Goal: Task Accomplishment & Management: Complete application form

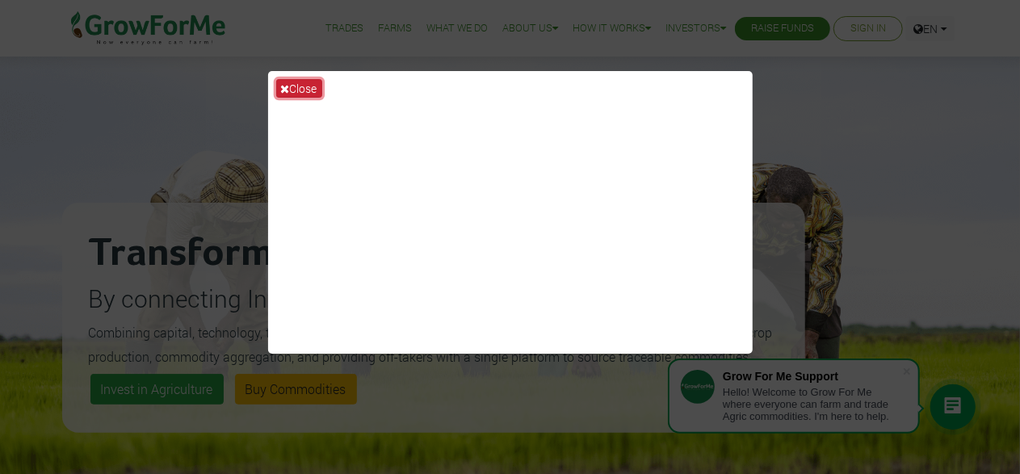
click at [291, 84] on button "Close" at bounding box center [299, 88] width 46 height 19
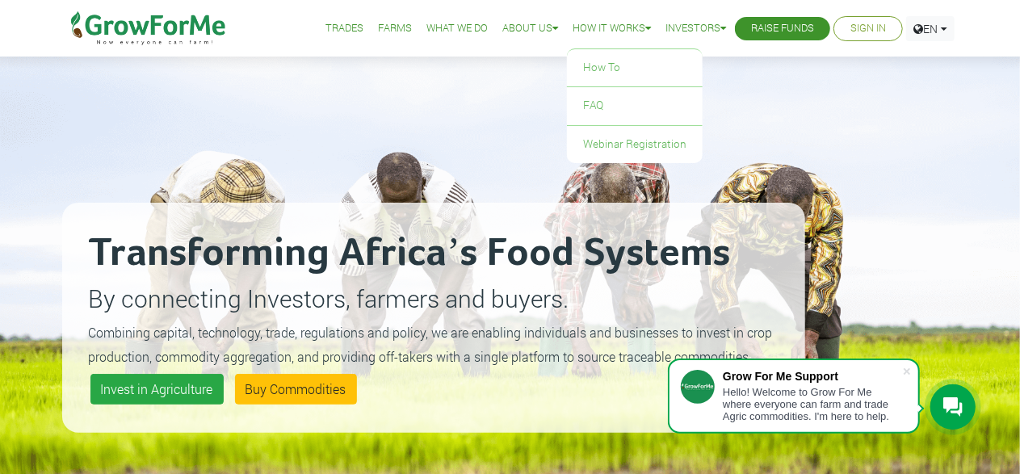
click at [629, 31] on link "How it Works" at bounding box center [611, 28] width 78 height 17
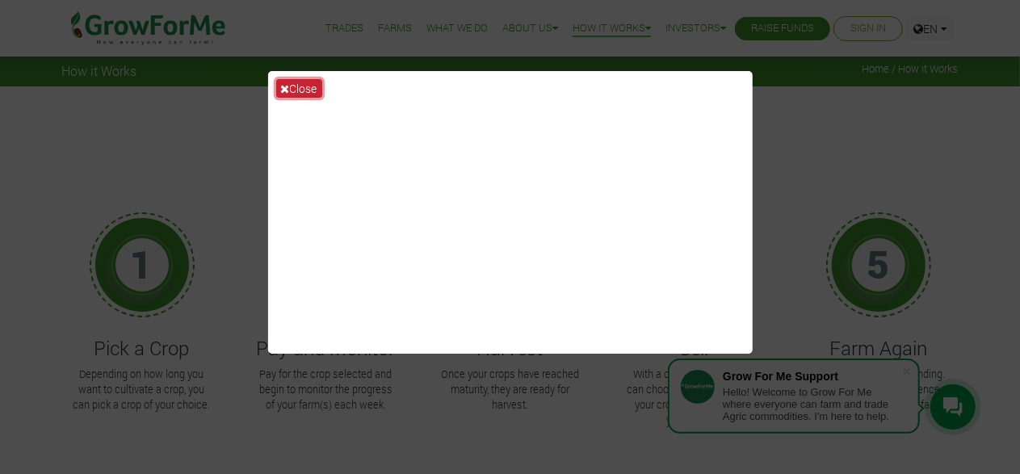
click at [302, 84] on button "Close" at bounding box center [299, 88] width 46 height 19
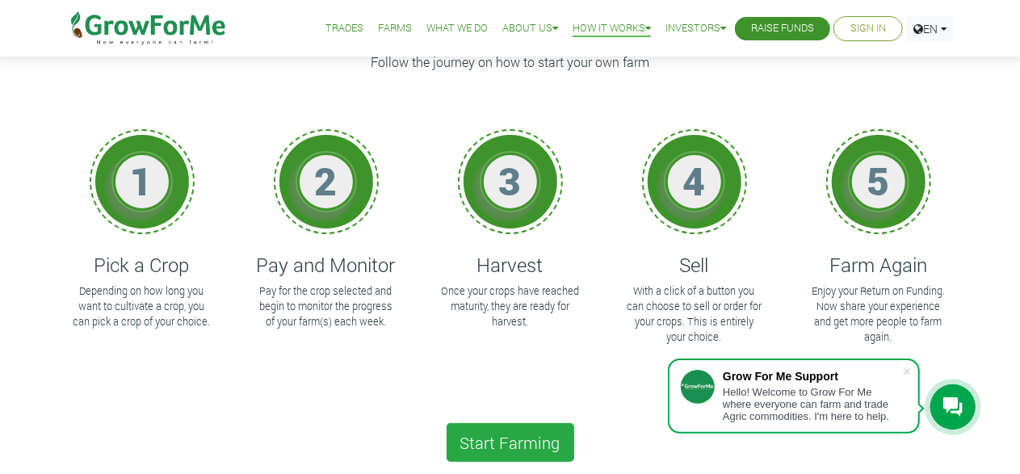
scroll to position [107, 0]
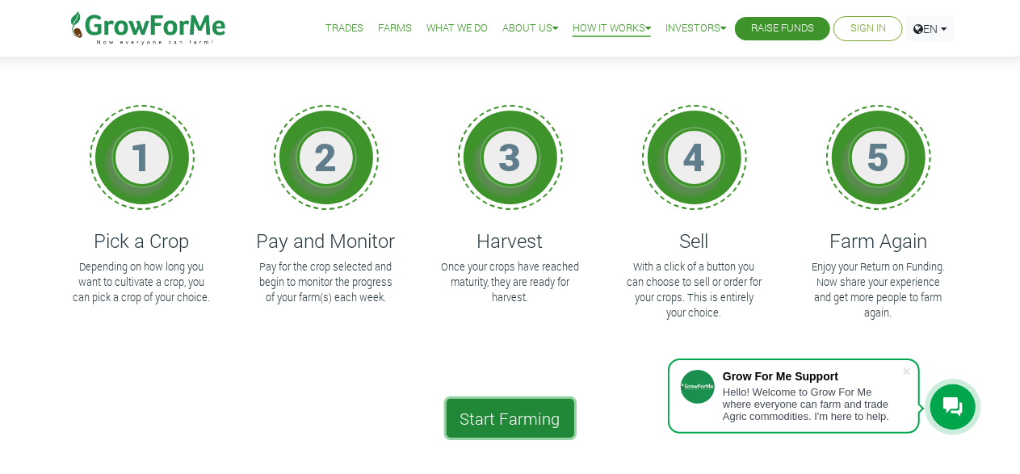
click at [525, 424] on link "Start Farming" at bounding box center [510, 418] width 128 height 39
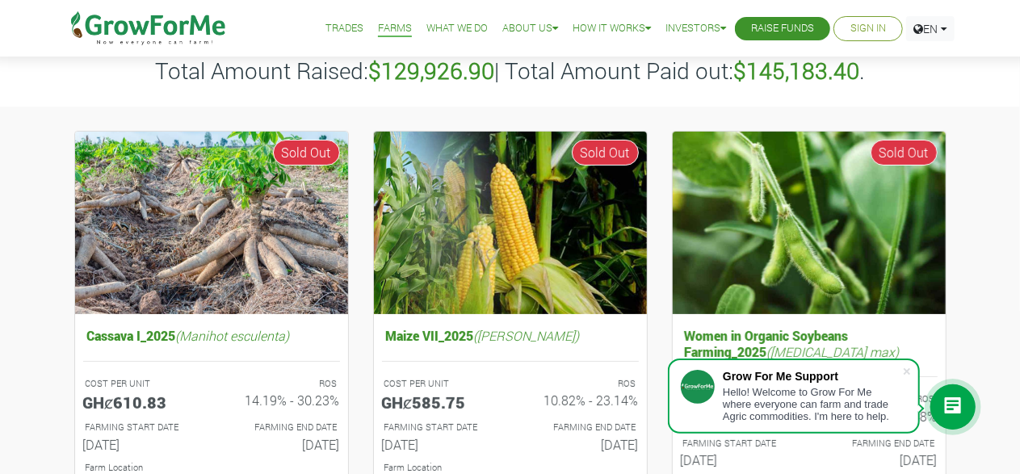
scroll to position [107, 0]
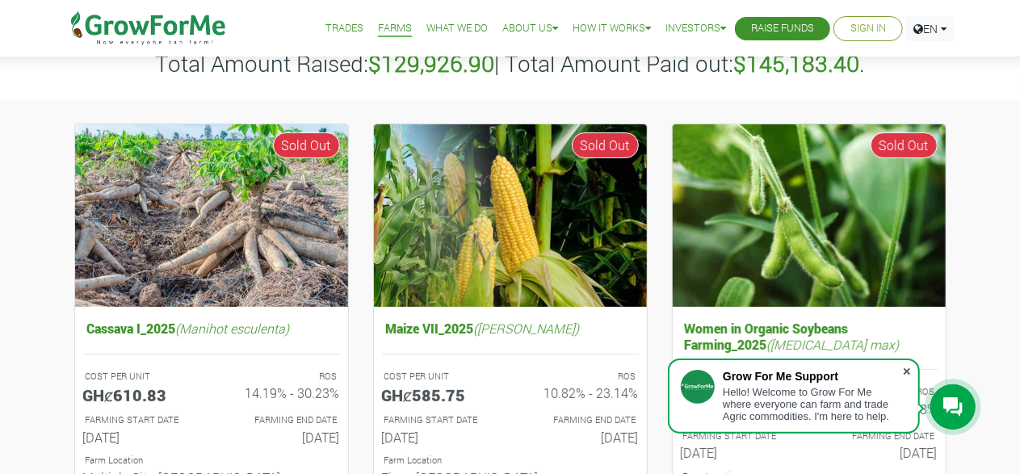
click at [905, 368] on span at bounding box center [906, 371] width 16 height 16
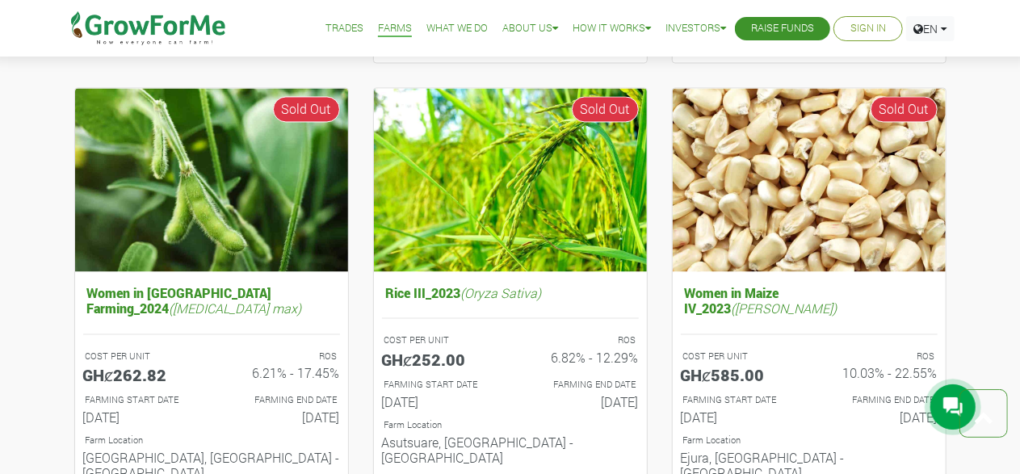
scroll to position [1540, 0]
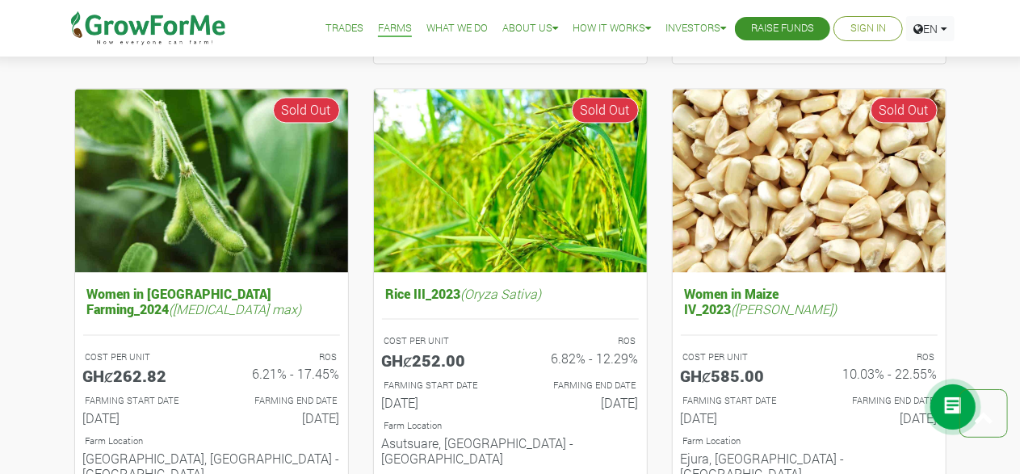
click at [869, 29] on link "Sign In" at bounding box center [868, 28] width 36 height 17
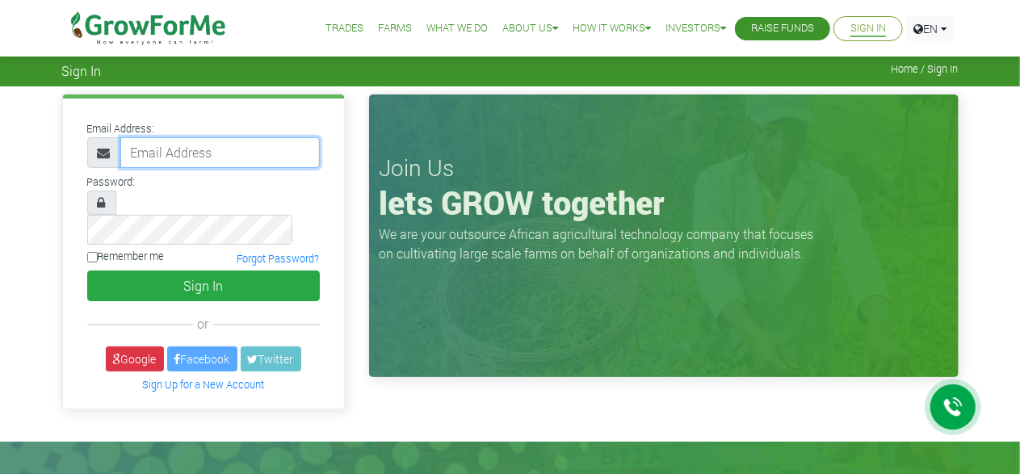
click at [226, 158] on input "email" at bounding box center [219, 152] width 199 height 31
type input "lighteh"
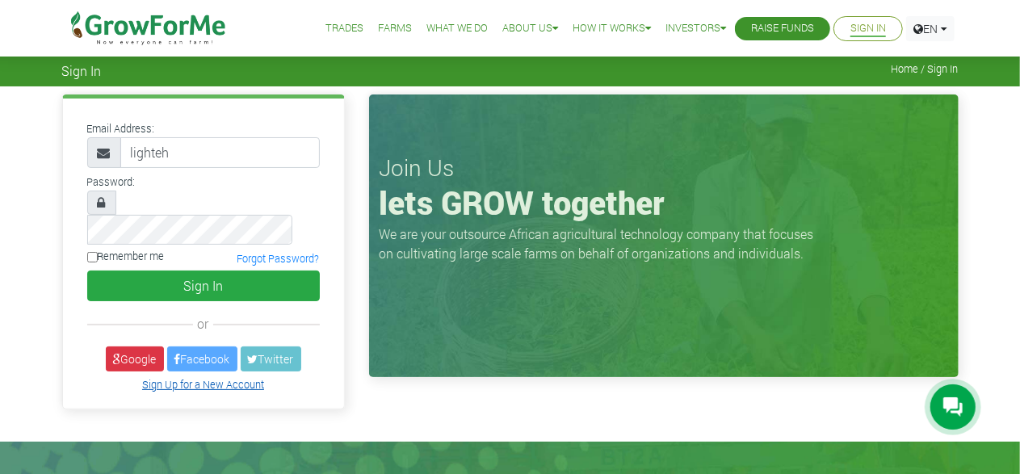
click at [245, 378] on link "Sign Up for a New Account" at bounding box center [203, 384] width 122 height 13
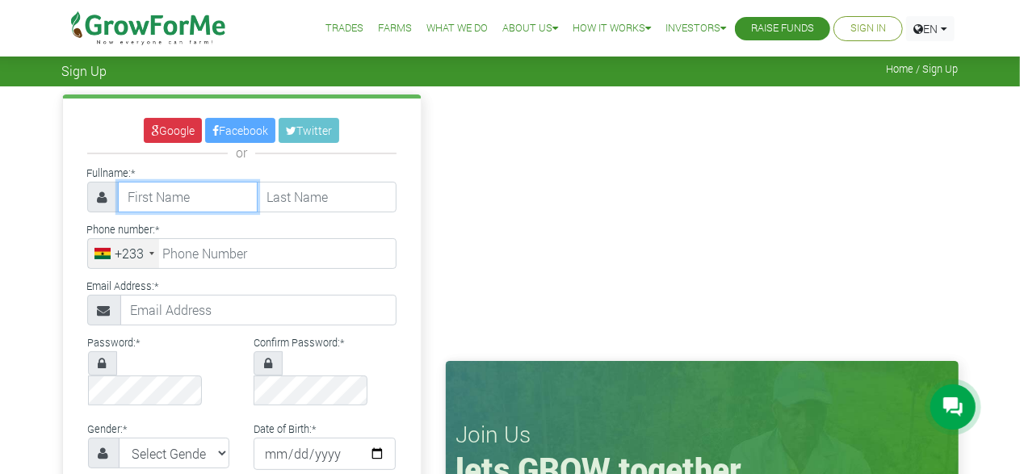
click at [215, 186] on input "text" at bounding box center [188, 197] width 140 height 31
type input "Richmond"
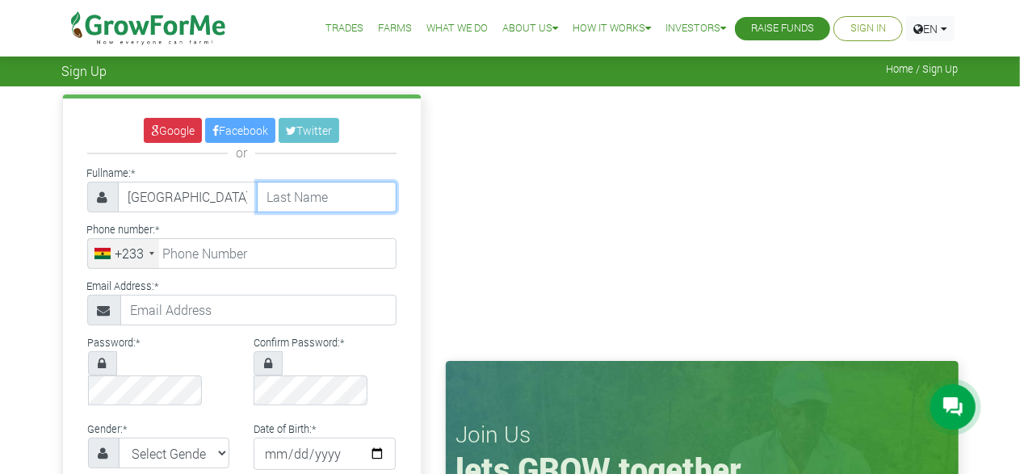
click at [336, 186] on input "text" at bounding box center [327, 197] width 140 height 31
type input "Zate"
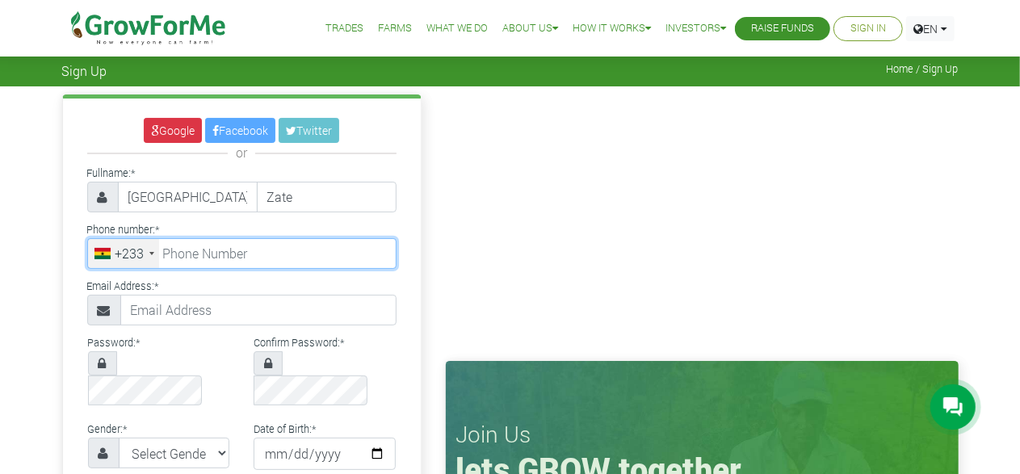
click at [220, 256] on input "tel" at bounding box center [241, 253] width 309 height 31
type input "53 670 3842"
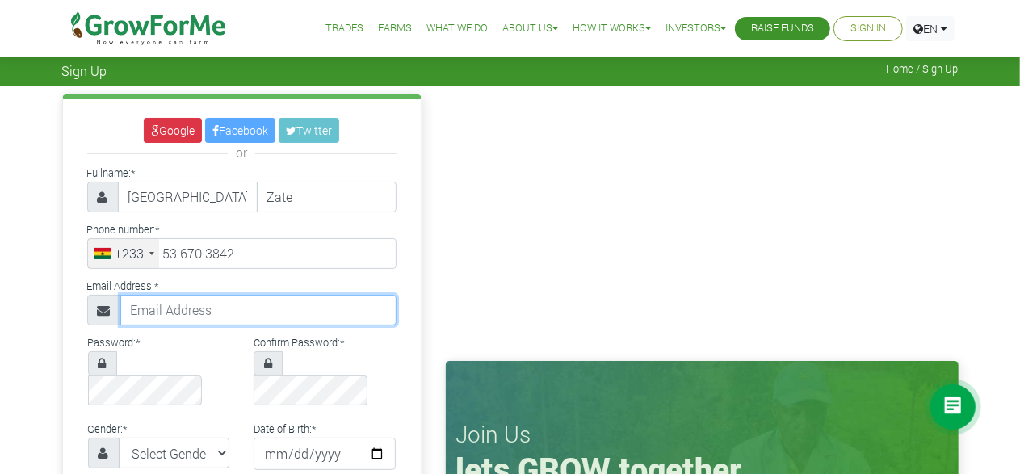
click at [160, 307] on input "text" at bounding box center [258, 310] width 276 height 31
type input "lightensol9@gmail.com"
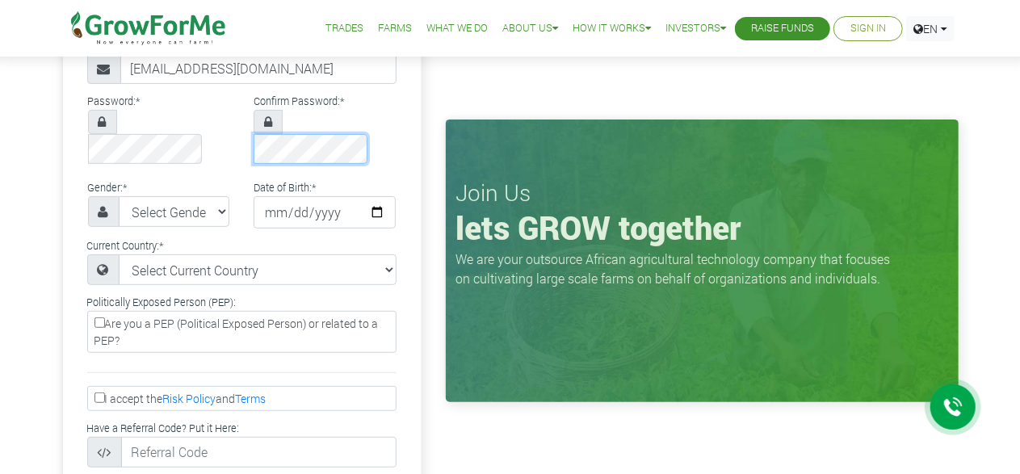
scroll to position [242, 0]
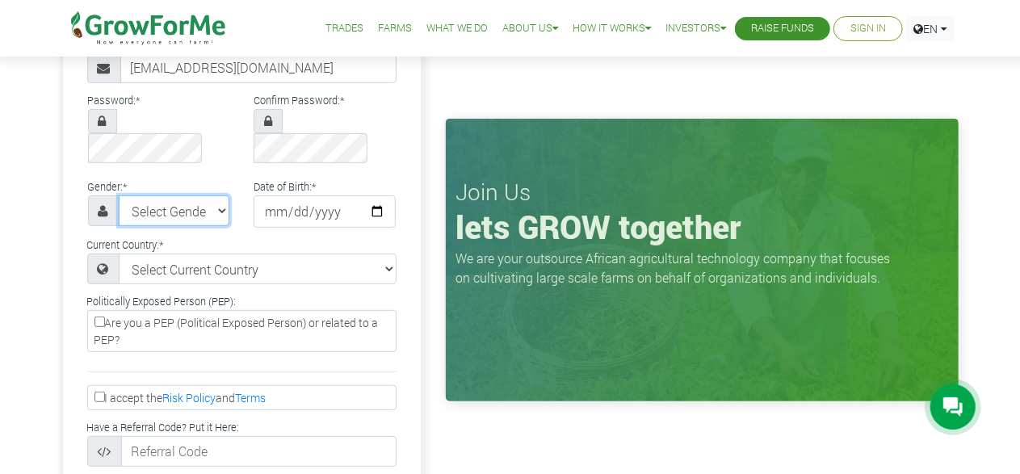
click at [207, 195] on select "Select Gender Female Male" at bounding box center [174, 210] width 111 height 31
select select "Male"
click at [119, 195] on select "Select Gender Female Male" at bounding box center [174, 210] width 111 height 31
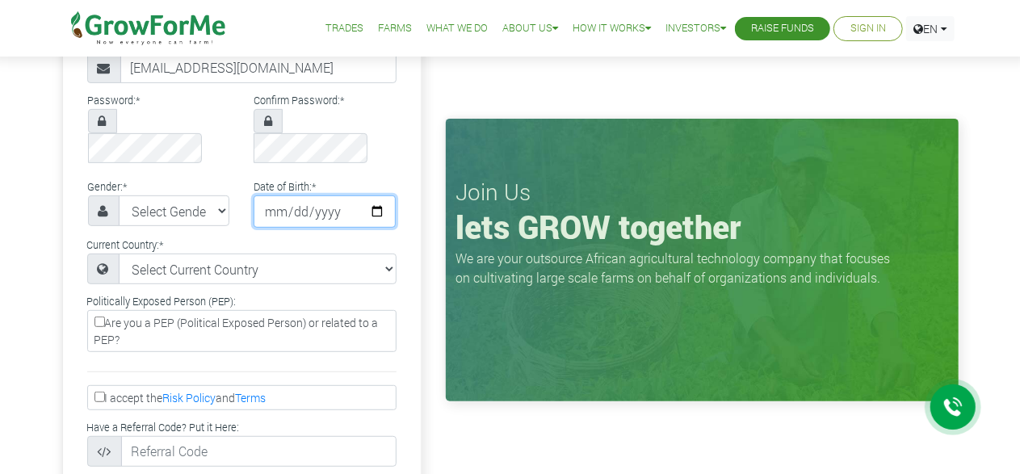
click at [333, 195] on input "date" at bounding box center [324, 211] width 142 height 32
click at [279, 195] on input "date" at bounding box center [324, 211] width 142 height 32
type input "2005-02-20"
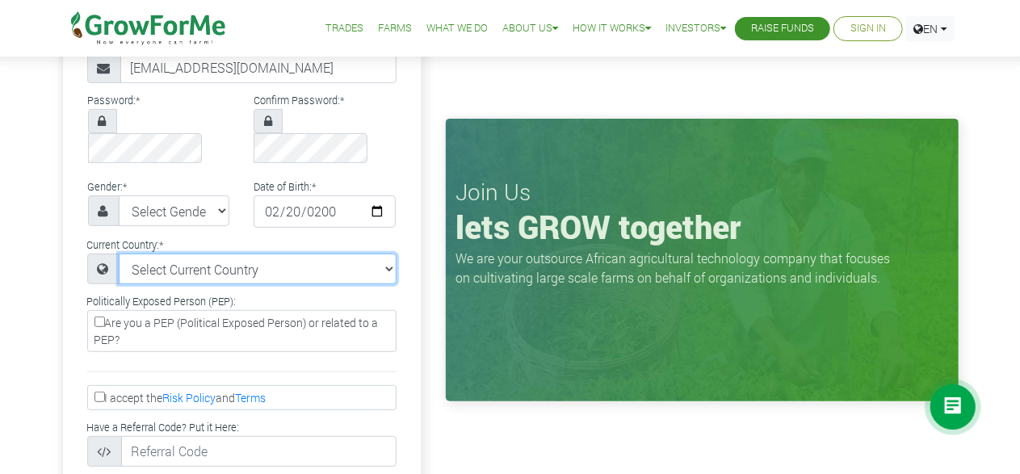
click at [313, 253] on select "Select Current Country Afghanistan Albania Algeria American Samoa Andorra Angol…" at bounding box center [258, 268] width 278 height 31
click at [159, 253] on select "Select Current Country Afghanistan Albania Algeria American Samoa Andorra Angol…" at bounding box center [258, 268] width 278 height 31
select select "Ghana"
click at [119, 253] on select "Select Current Country Afghanistan Albania Algeria American Samoa Andorra Angol…" at bounding box center [258, 268] width 278 height 31
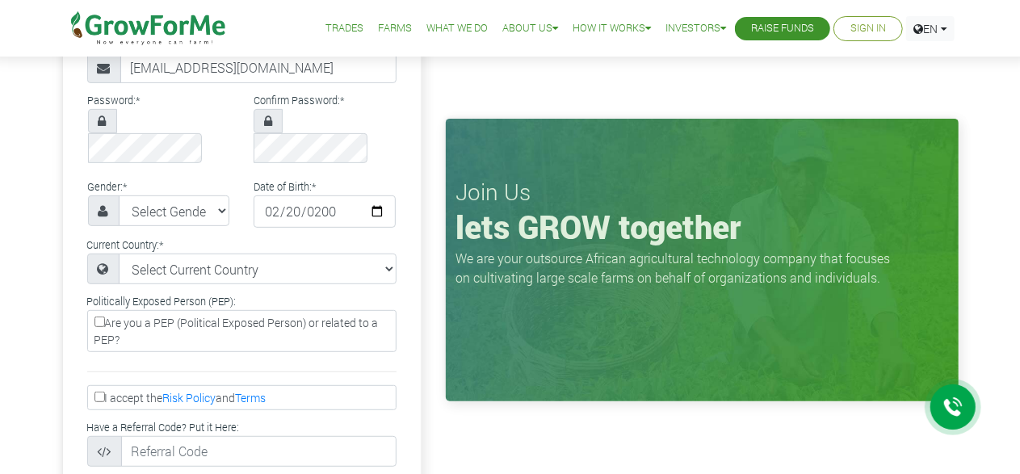
click at [98, 392] on input "I accept the Risk Policy and Terms" at bounding box center [99, 397] width 10 height 10
checkbox input "true"
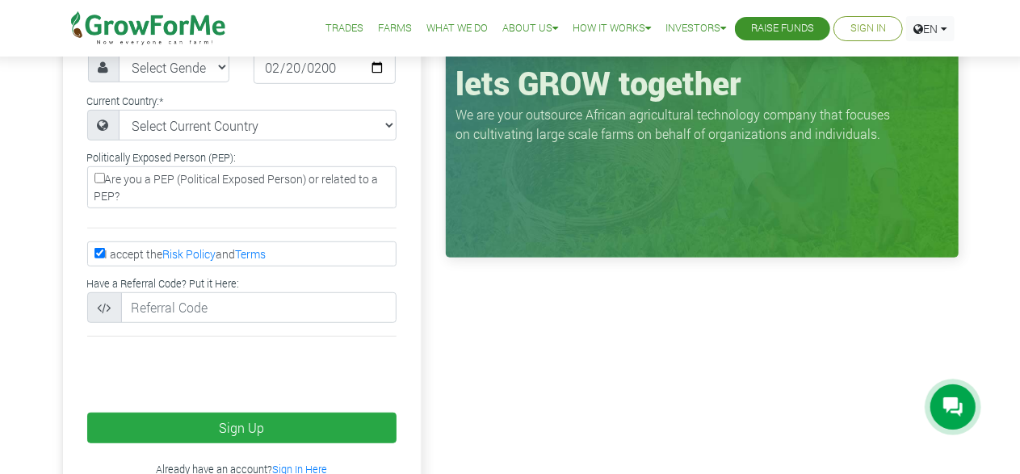
scroll to position [391, 0]
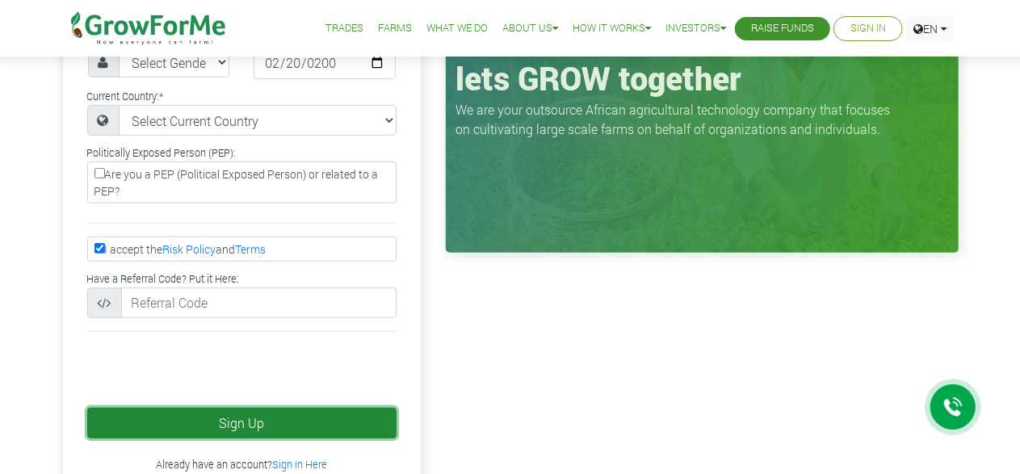
click at [100, 408] on button "Sign Up" at bounding box center [241, 423] width 309 height 31
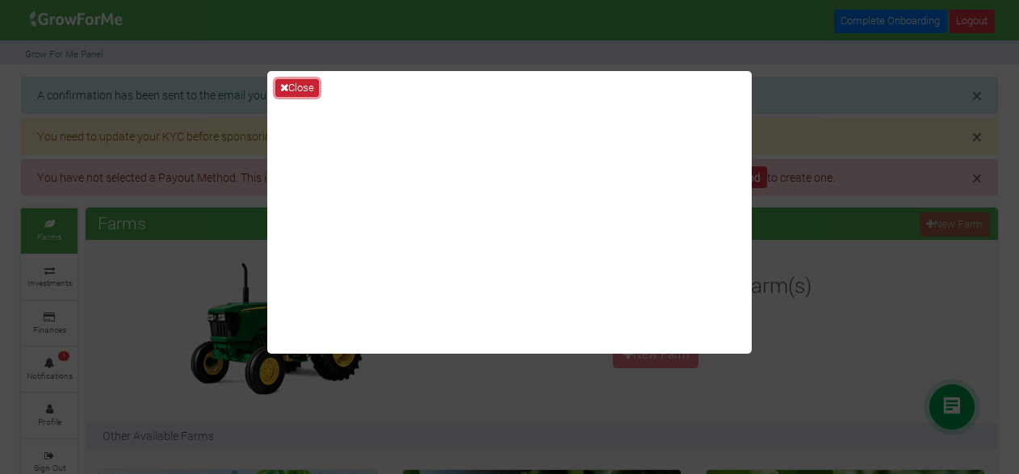
click at [299, 86] on button "Close" at bounding box center [297, 88] width 44 height 18
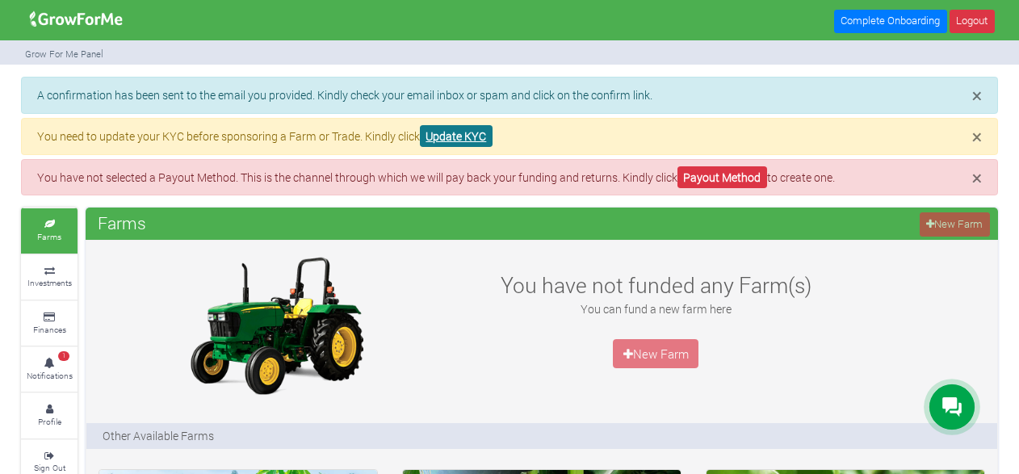
click at [468, 132] on link "Update KYC" at bounding box center [456, 136] width 73 height 22
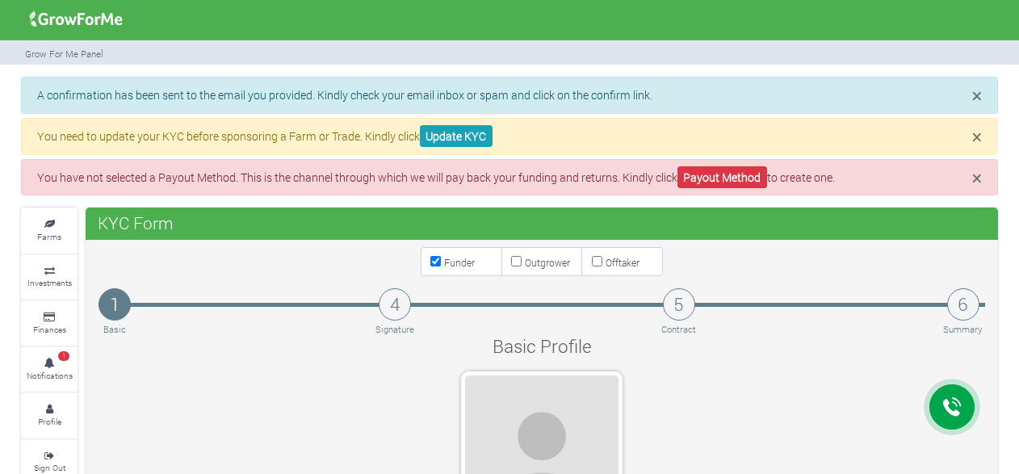
type input "53 670 3842"
click at [741, 176] on link "Payout Method" at bounding box center [722, 177] width 90 height 22
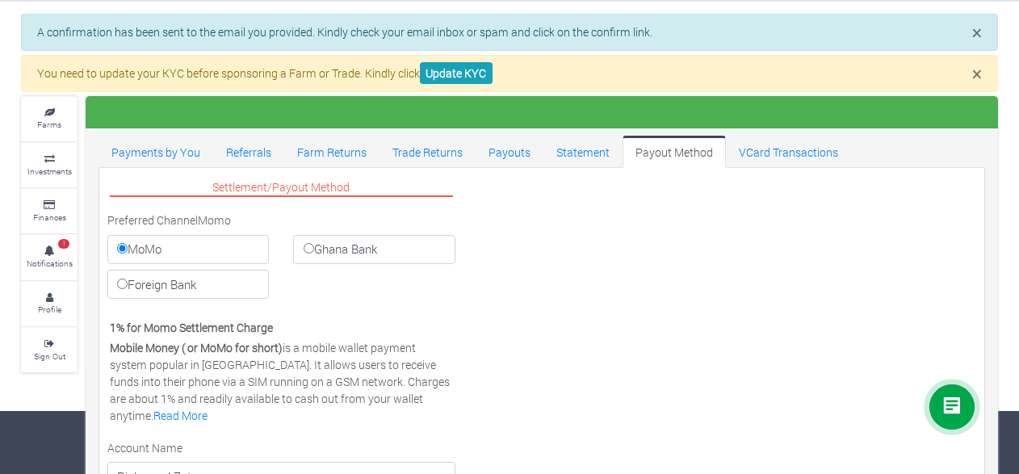
scroll to position [65, 0]
